Goal: Task Accomplishment & Management: Use online tool/utility

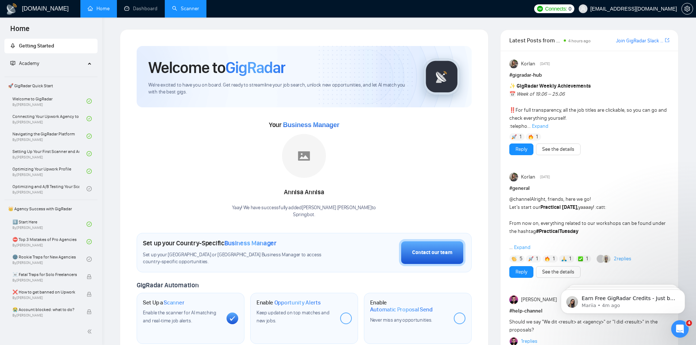
click at [185, 12] on link "Scanner" at bounding box center [185, 8] width 27 height 6
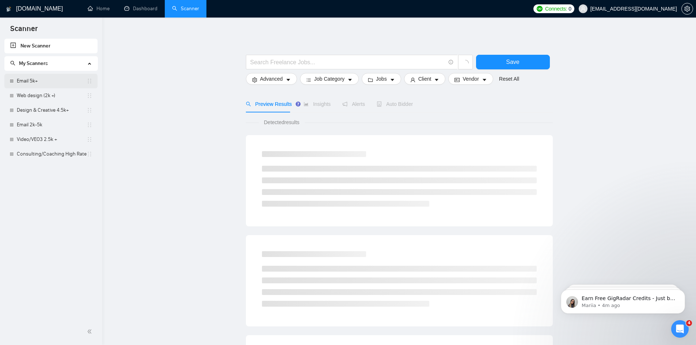
click at [43, 79] on link "Email 5k+" at bounding box center [52, 81] width 70 height 15
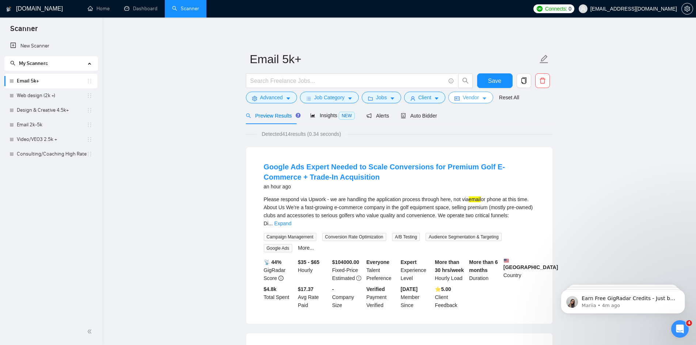
click at [471, 97] on span "Vendor" at bounding box center [470, 97] width 16 height 8
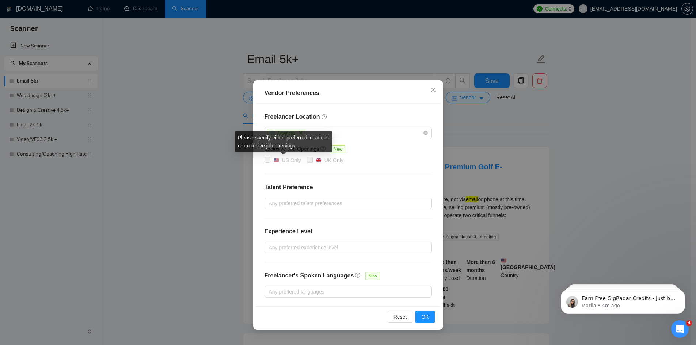
click at [269, 161] on span at bounding box center [267, 160] width 6 height 6
click at [426, 316] on span "OK" at bounding box center [424, 317] width 7 height 8
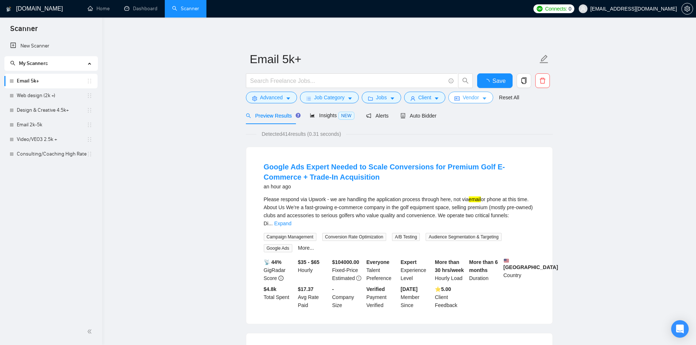
click at [471, 99] on span "Vendor" at bounding box center [470, 97] width 16 height 8
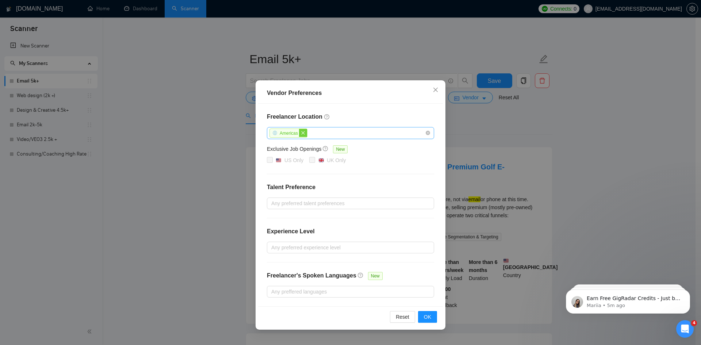
click at [305, 131] on span "close" at bounding box center [303, 133] width 8 height 8
click at [271, 159] on input "US Only" at bounding box center [269, 159] width 5 height 5
checkbox input "true"
click at [431, 315] on span "OK" at bounding box center [427, 317] width 7 height 8
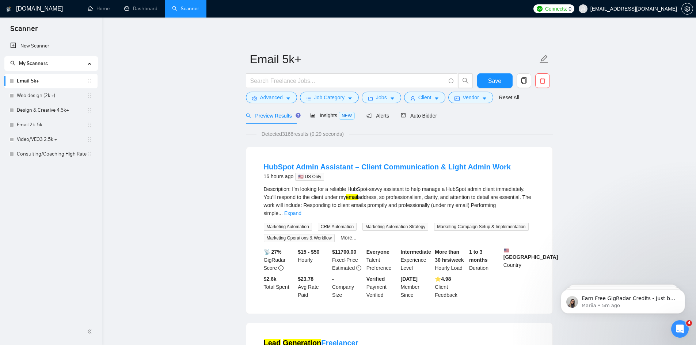
drag, startPoint x: 41, startPoint y: 98, endPoint x: 409, endPoint y: 44, distance: 372.4
click at [41, 98] on link "Web design (2k +)" at bounding box center [52, 95] width 70 height 15
click at [500, 79] on span "Save" at bounding box center [494, 80] width 13 height 9
click at [42, 95] on link "Web design (2k +)" at bounding box center [52, 95] width 70 height 15
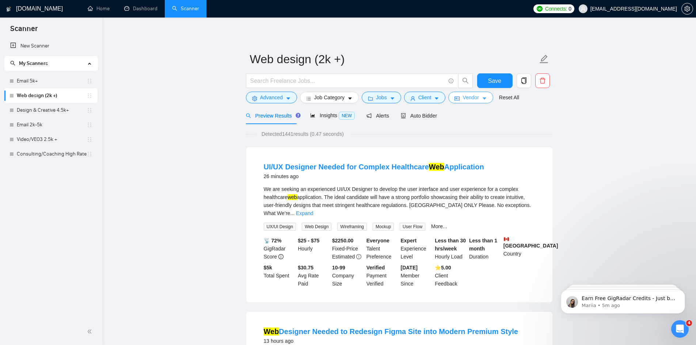
click at [465, 97] on span "Vendor" at bounding box center [470, 97] width 16 height 8
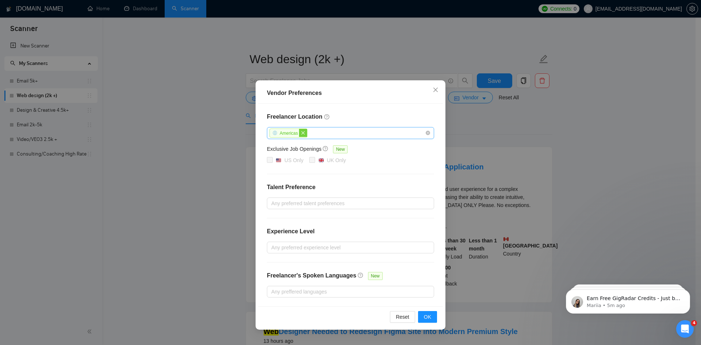
click at [303, 131] on icon "close" at bounding box center [303, 133] width 4 height 4
click at [270, 159] on input "US Only" at bounding box center [269, 159] width 5 height 5
checkbox input "true"
click at [427, 315] on span "OK" at bounding box center [427, 317] width 7 height 8
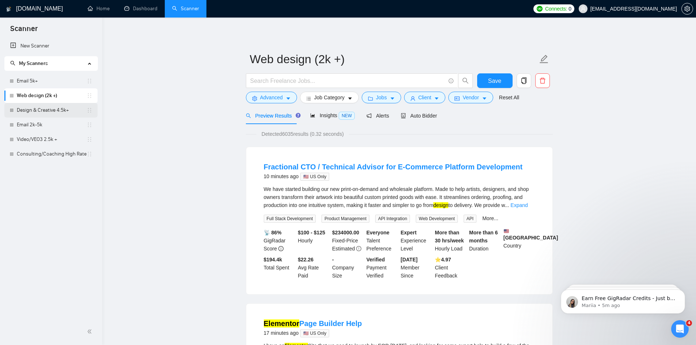
click at [31, 110] on link "Design & Creative 4.5k+" at bounding box center [52, 110] width 70 height 15
click at [494, 79] on span "Save" at bounding box center [494, 80] width 13 height 9
click at [57, 107] on link "Design & Creative 4.5k+" at bounding box center [52, 110] width 70 height 15
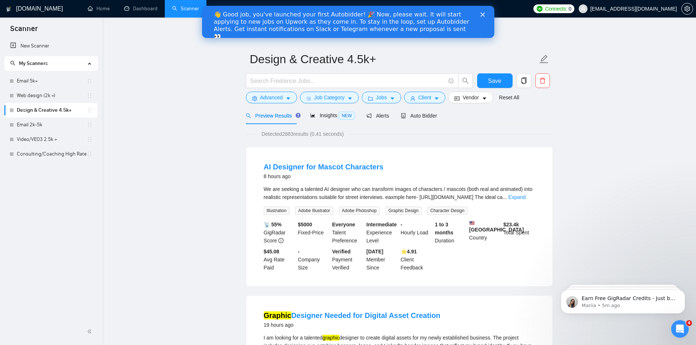
click at [482, 12] on div "👋 Good job, you've launched your first Autobidder! 🎉 Now, please wait. It will …" at bounding box center [348, 26] width 292 height 34
click at [482, 13] on icon "Close" at bounding box center [482, 14] width 4 height 4
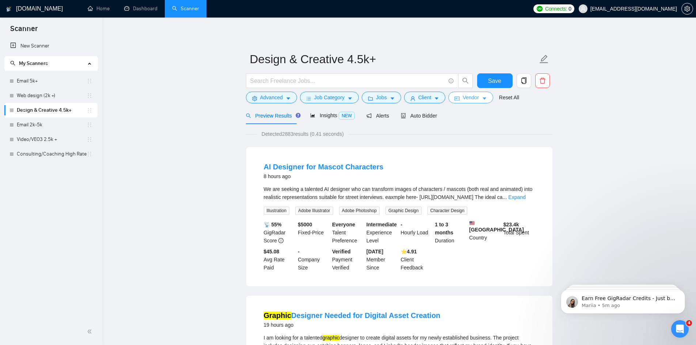
click at [478, 97] on button "Vendor" at bounding box center [470, 98] width 45 height 12
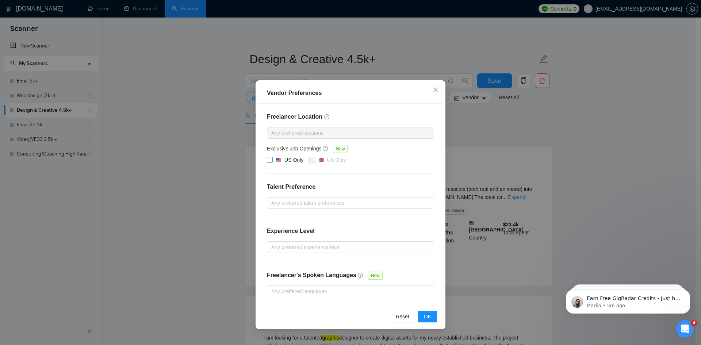
click at [270, 159] on input "US Only" at bounding box center [269, 159] width 5 height 5
checkbox input "true"
click at [428, 317] on span "OK" at bounding box center [427, 317] width 7 height 8
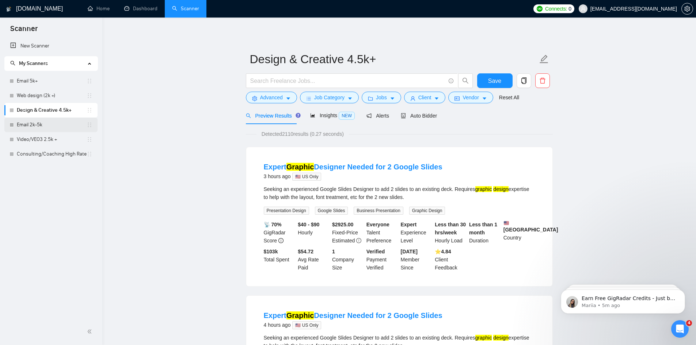
click at [32, 125] on link "Email 2k-5k" at bounding box center [52, 125] width 70 height 15
click at [498, 83] on span "Save" at bounding box center [494, 80] width 13 height 9
click at [49, 126] on link "Email 2k-5k" at bounding box center [52, 125] width 70 height 15
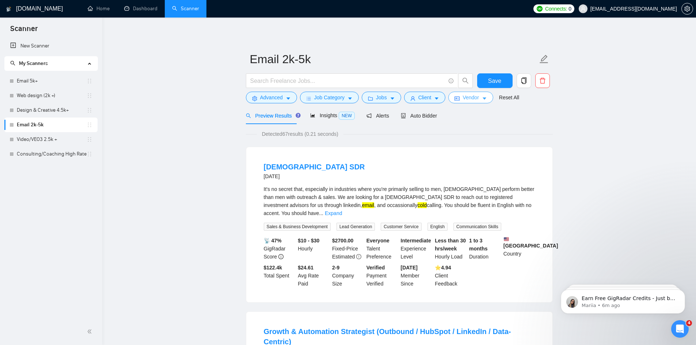
click at [475, 98] on span "Vendor" at bounding box center [470, 97] width 16 height 8
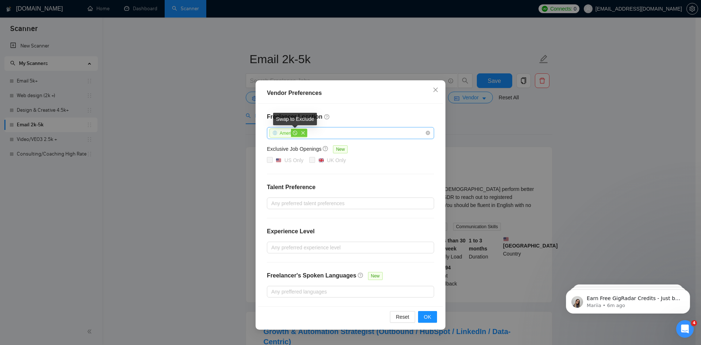
click at [299, 132] on span "close" at bounding box center [303, 133] width 8 height 8
click at [271, 158] on input "US Only" at bounding box center [269, 159] width 5 height 5
checkbox input "true"
click at [429, 315] on span "OK" at bounding box center [427, 317] width 7 height 8
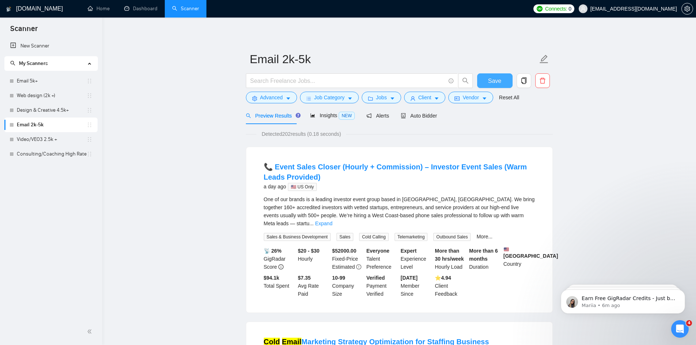
click at [493, 79] on span "Save" at bounding box center [494, 80] width 13 height 9
click at [279, 99] on span "Advanced" at bounding box center [271, 97] width 23 height 8
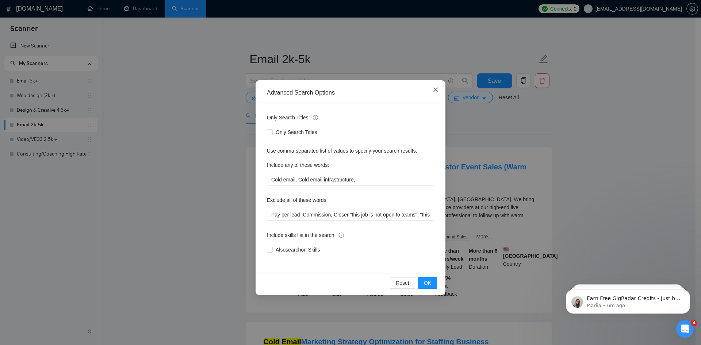
click at [435, 92] on icon "close" at bounding box center [436, 90] width 6 height 6
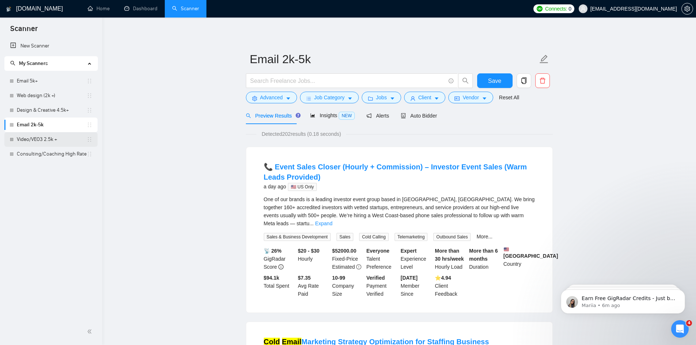
click at [46, 138] on link "Video/VEO3 2.5k +" at bounding box center [52, 139] width 70 height 15
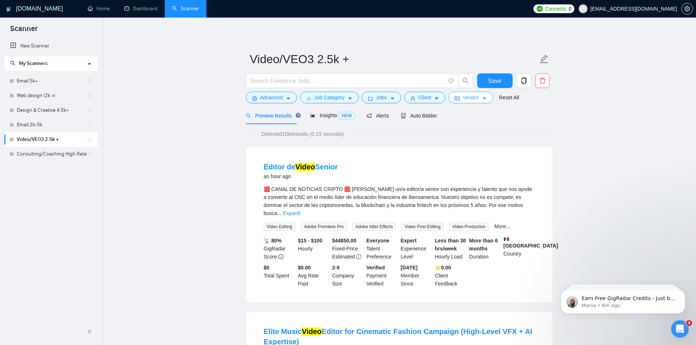
click at [477, 98] on button "Vendor" at bounding box center [470, 98] width 45 height 12
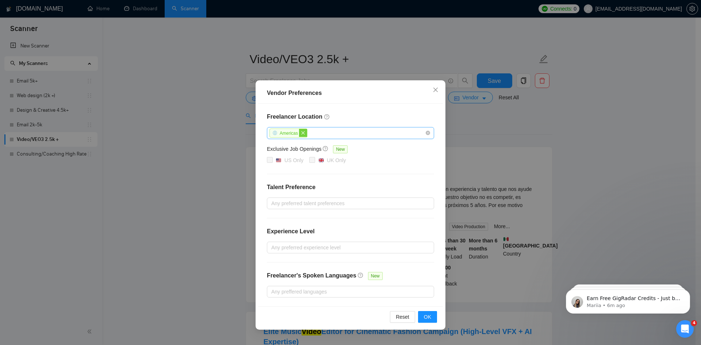
click at [301, 133] on icon "close" at bounding box center [303, 133] width 4 height 4
click at [272, 158] on span at bounding box center [270, 160] width 6 height 6
click at [272, 158] on input "US Only" at bounding box center [269, 159] width 5 height 5
checkbox input "true"
click at [428, 318] on span "OK" at bounding box center [427, 317] width 7 height 8
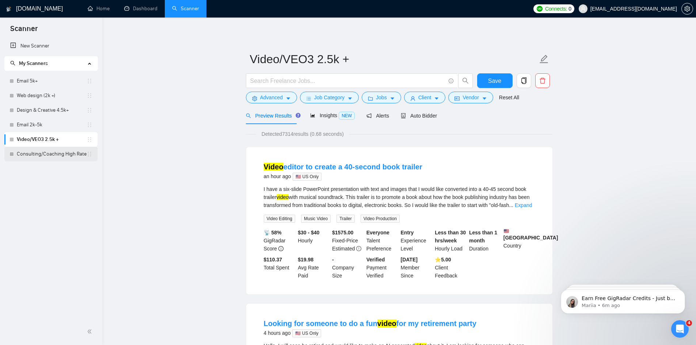
click at [32, 154] on link "Consulting/Coaching High Rates only" at bounding box center [52, 154] width 70 height 15
click at [490, 79] on span "Save" at bounding box center [494, 80] width 13 height 9
click at [45, 155] on link "Consulting/Coaching High Rates only" at bounding box center [52, 154] width 70 height 15
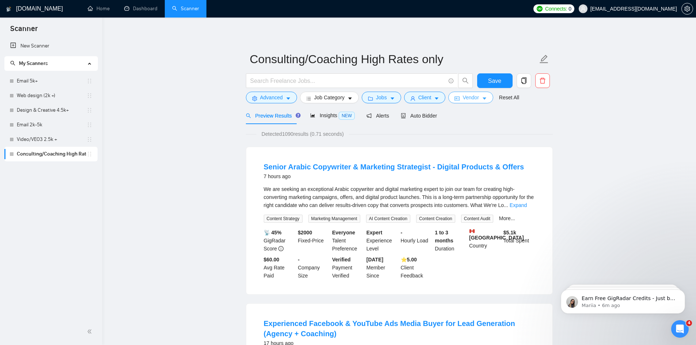
click at [474, 97] on span "Vendor" at bounding box center [470, 97] width 16 height 8
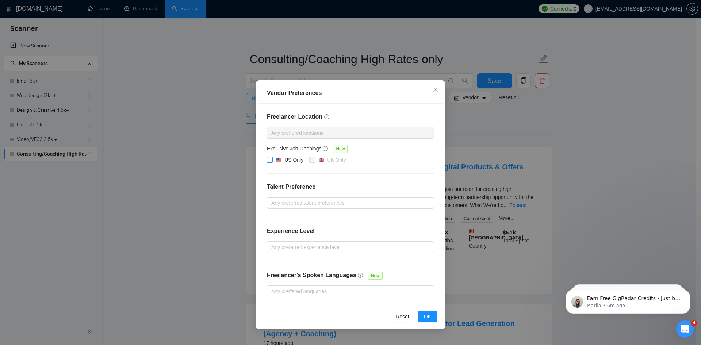
click at [268, 158] on input "US Only" at bounding box center [269, 159] width 5 height 5
checkbox input "true"
click at [425, 313] on span "OK" at bounding box center [427, 317] width 7 height 8
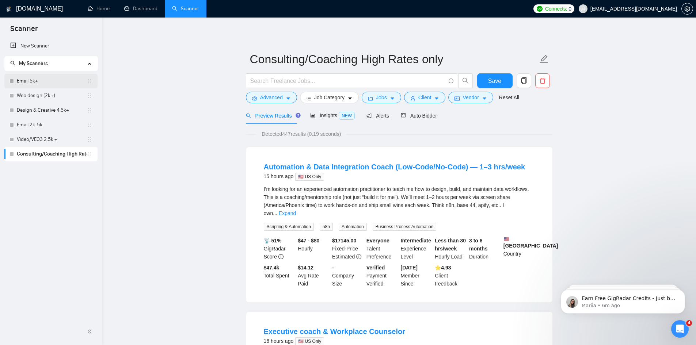
click at [47, 82] on link "Email 5k+" at bounding box center [52, 81] width 70 height 15
click at [495, 78] on span "Save" at bounding box center [494, 80] width 13 height 9
click at [37, 80] on link "Email 5k+" at bounding box center [52, 81] width 70 height 15
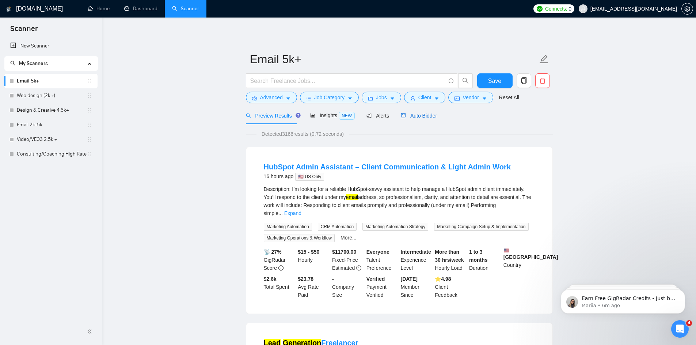
click at [433, 115] on span "Auto Bidder" at bounding box center [419, 116] width 36 height 6
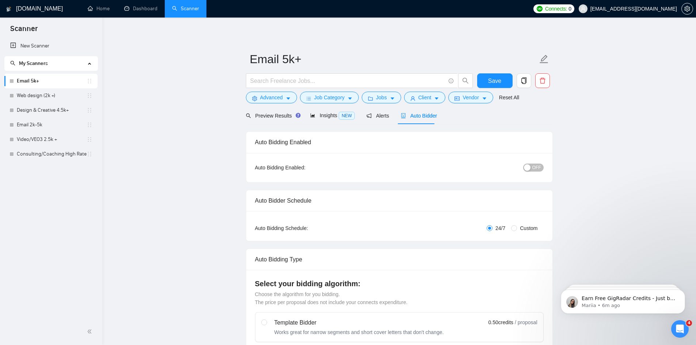
radio input "false"
radio input "true"
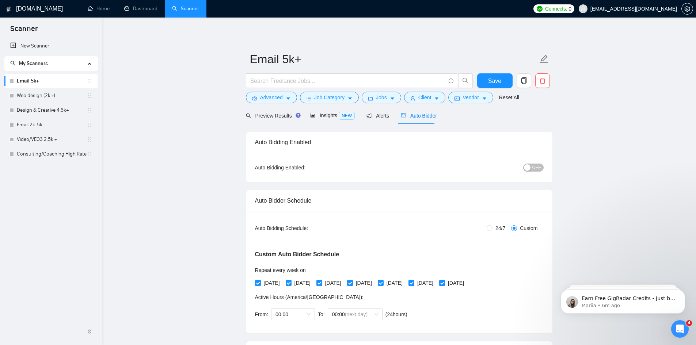
click at [535, 169] on span "OFF" at bounding box center [536, 168] width 9 height 8
click at [535, 169] on button "ON" at bounding box center [534, 168] width 18 height 8
click at [270, 117] on span "Preview Results" at bounding box center [272, 116] width 53 height 6
